Goal: Information Seeking & Learning: Learn about a topic

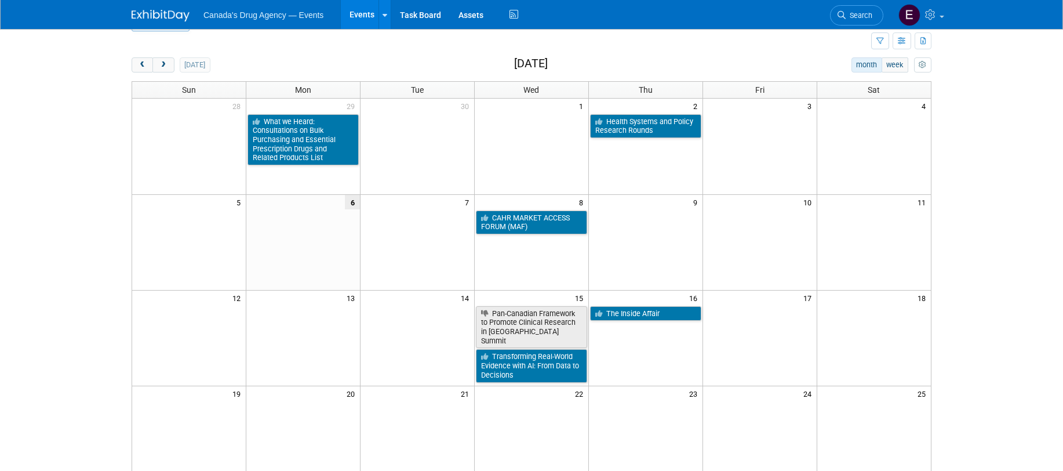
scroll to position [58, 0]
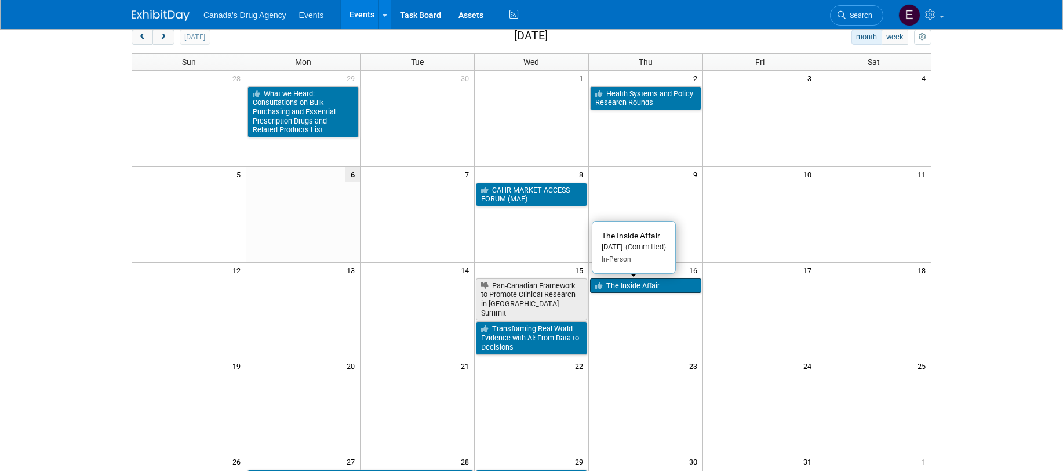
click at [613, 288] on link "The Inside Affair" at bounding box center [645, 285] width 111 height 15
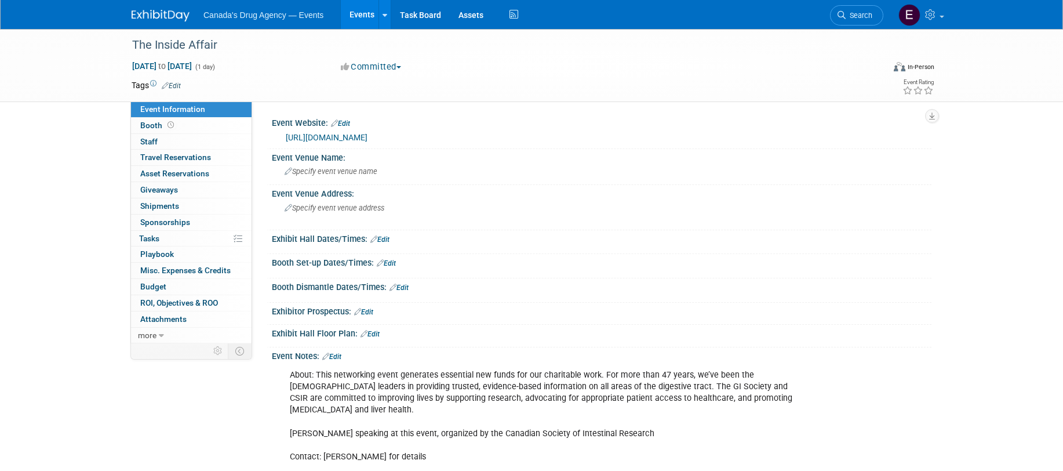
scroll to position [116, 0]
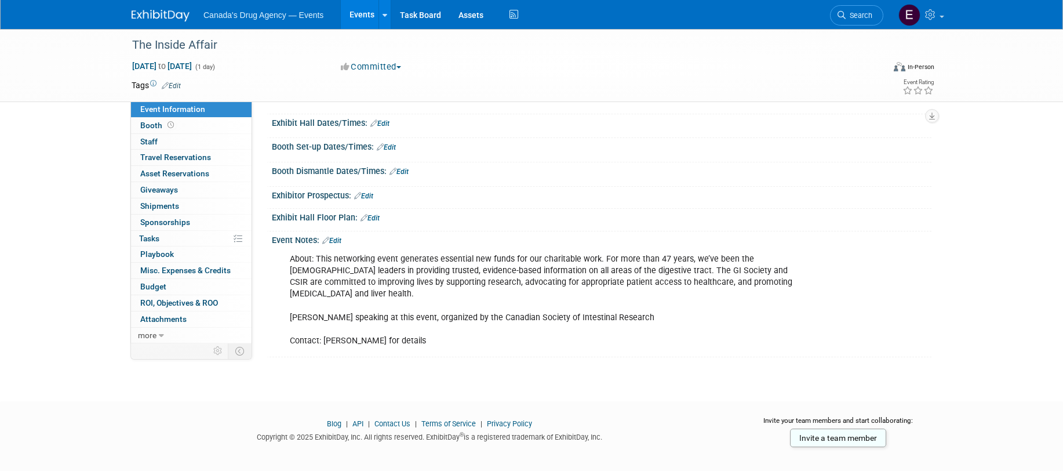
drag, startPoint x: 419, startPoint y: 332, endPoint x: 355, endPoint y: 297, distance: 72.6
click at [418, 332] on div "About: This networking event generates essential new funds for our charitable w…" at bounding box center [543, 300] width 522 height 105
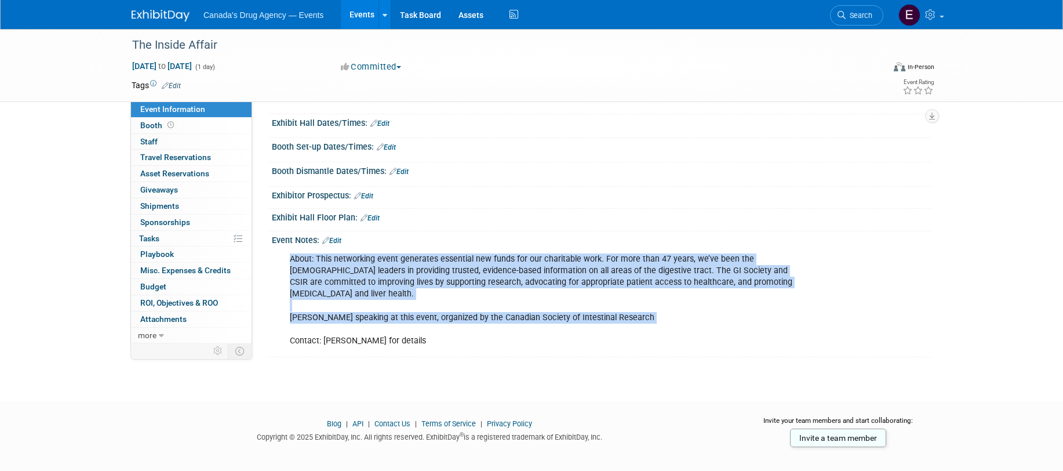
drag, startPoint x: 286, startPoint y: 255, endPoint x: 284, endPoint y: 332, distance: 76.5
click at [284, 332] on div "About: This networking event generates essential new funds for our charitable w…" at bounding box center [543, 300] width 522 height 105
copy div "About: This networking event generates essential new funds for our charitable w…"
drag, startPoint x: 156, startPoint y: 15, endPoint x: 186, endPoint y: 22, distance: 30.9
click at [156, 15] on img at bounding box center [161, 16] width 58 height 12
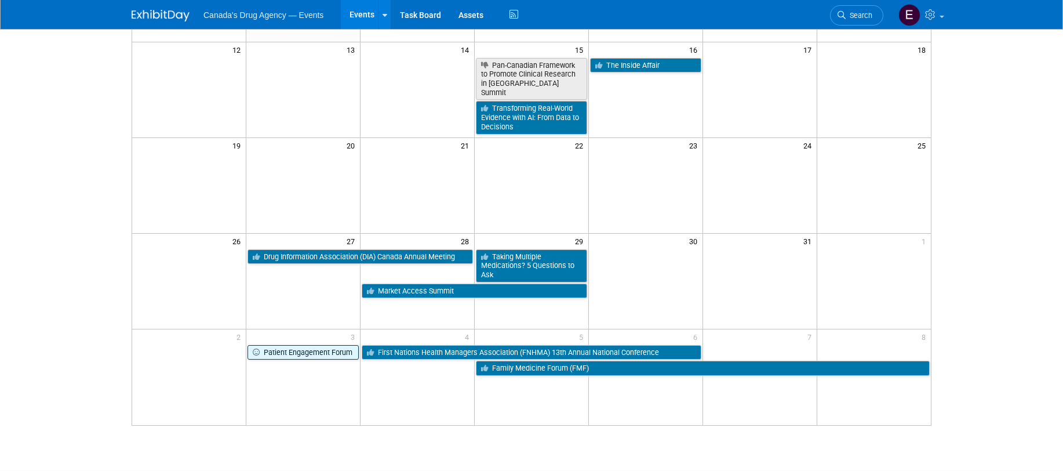
scroll to position [290, 0]
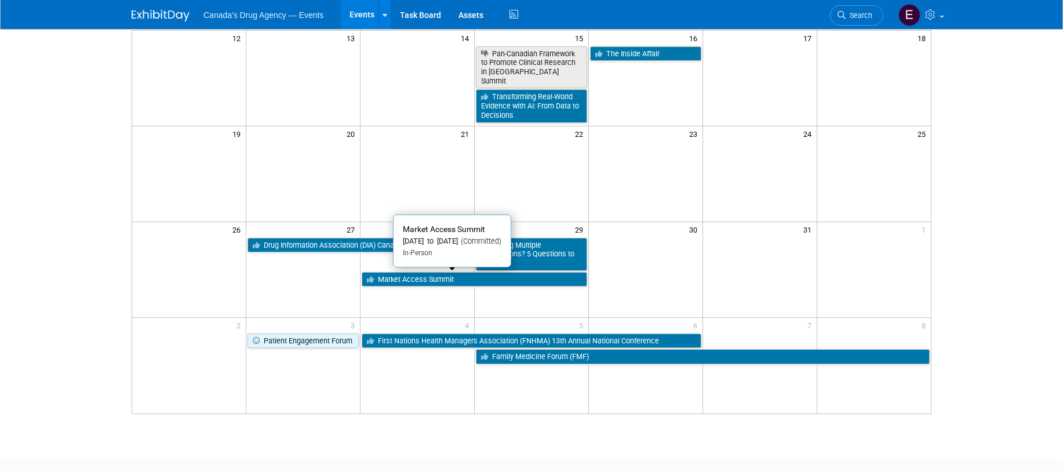
drag, startPoint x: 435, startPoint y: 276, endPoint x: 468, endPoint y: 281, distance: 32.9
click at [435, 276] on link "Market Access Summit" at bounding box center [474, 279] width 225 height 15
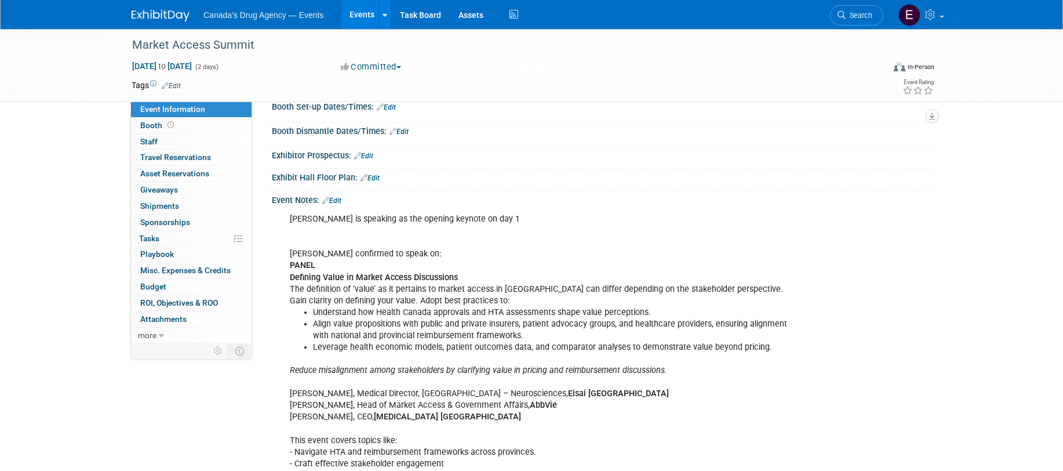
scroll to position [174, 0]
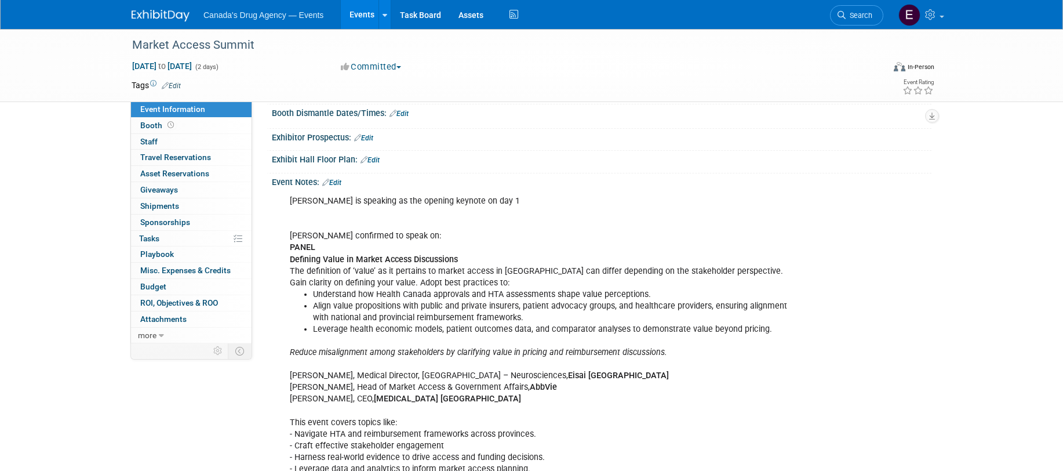
click at [442, 319] on li "Align value propositions with public and private insurers, patient advocacy gro…" at bounding box center [555, 311] width 484 height 23
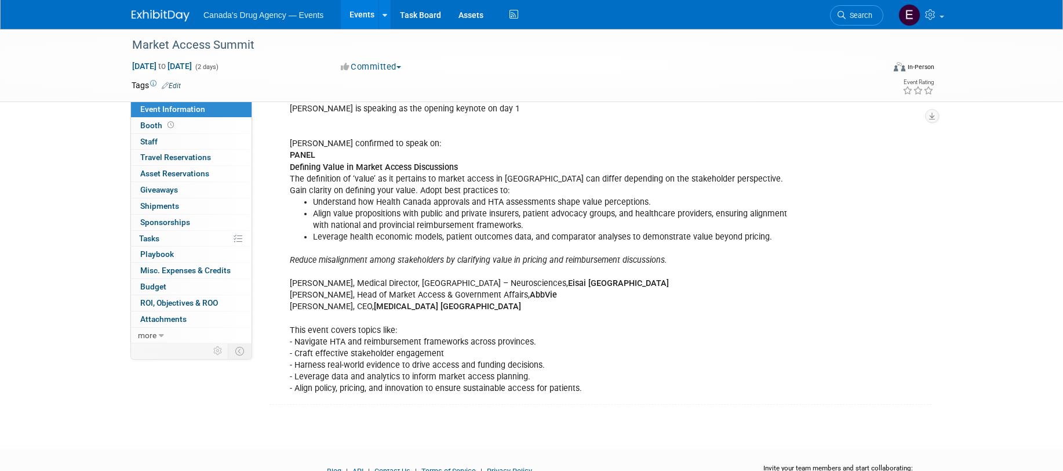
scroll to position [290, 0]
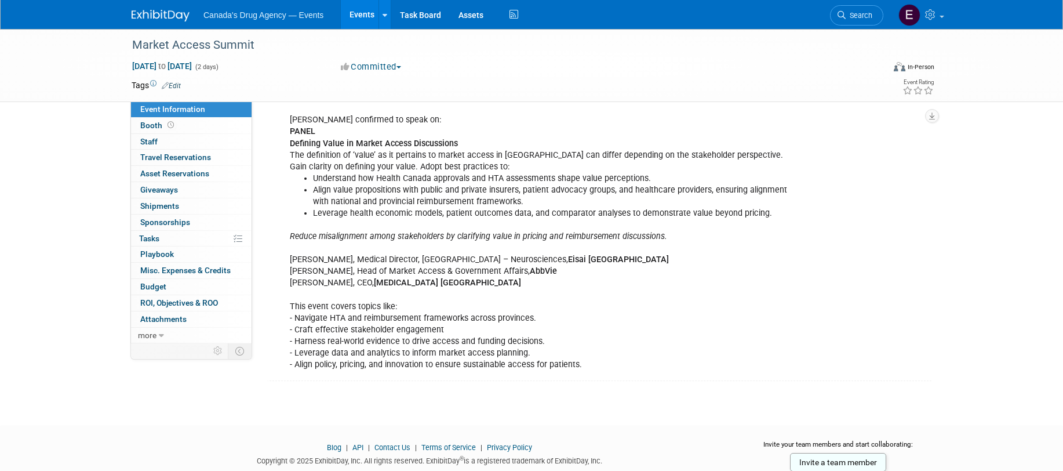
click at [584, 304] on div "Suzanne is speaking as the opening keynote on day 1 Farah confirmed to speak on…" at bounding box center [543, 225] width 522 height 303
click at [599, 308] on div "Suzanne is speaking as the opening keynote on day 1 Farah confirmed to speak on…" at bounding box center [543, 225] width 522 height 303
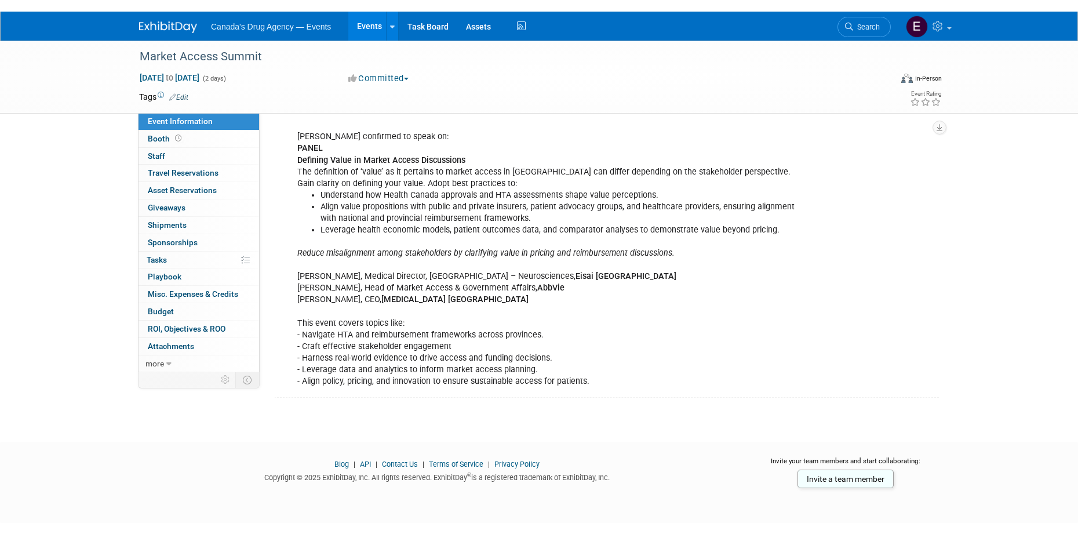
scroll to position [262, 0]
